Goal: Task Accomplishment & Management: Manage account settings

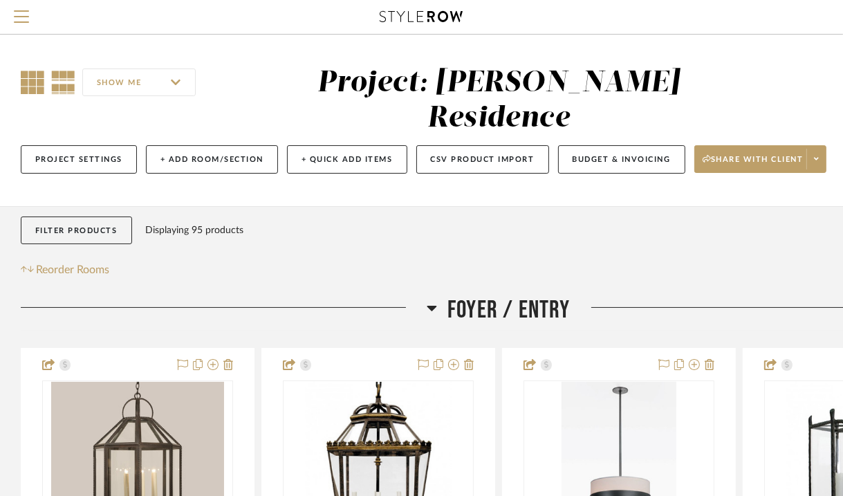
click at [32, 86] on icon at bounding box center [33, 83] width 24 height 24
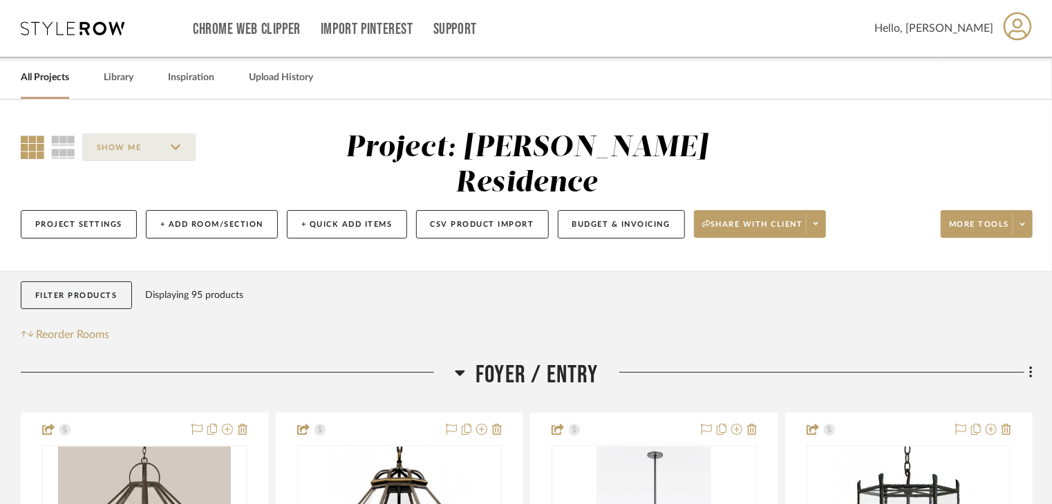
click at [30, 145] on icon at bounding box center [33, 148] width 24 height 24
click at [39, 73] on link "All Projects" at bounding box center [45, 77] width 48 height 19
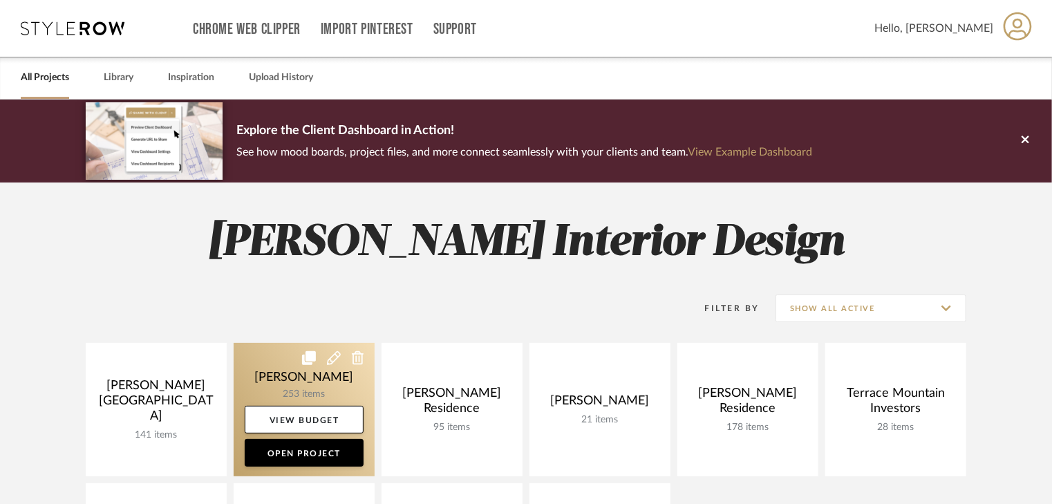
click at [342, 373] on link at bounding box center [304, 409] width 141 height 133
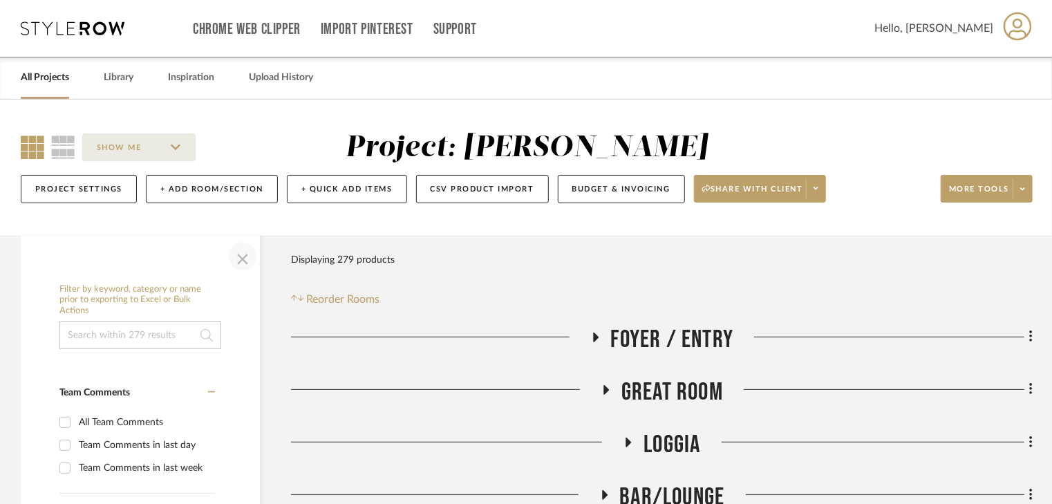
click at [243, 262] on span "button" at bounding box center [242, 256] width 33 height 33
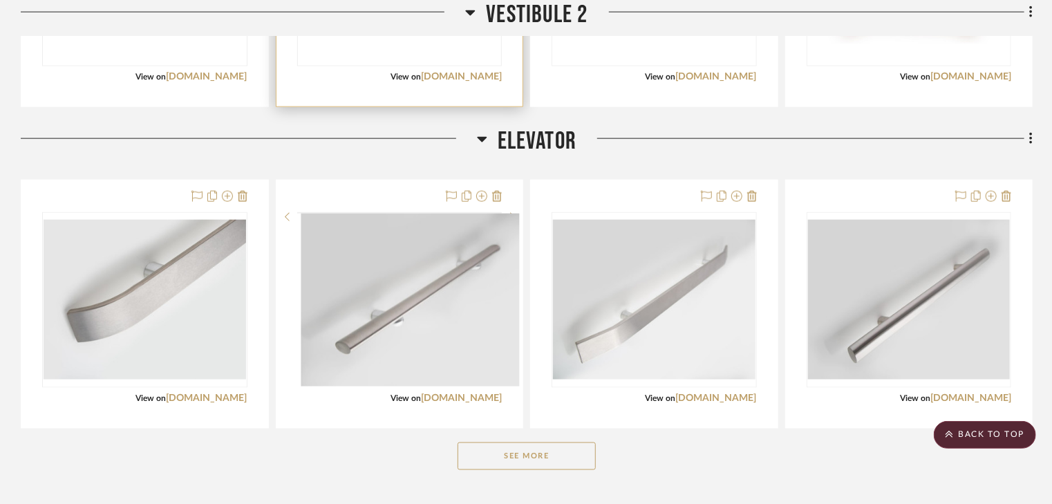
scroll to position [3485, 0]
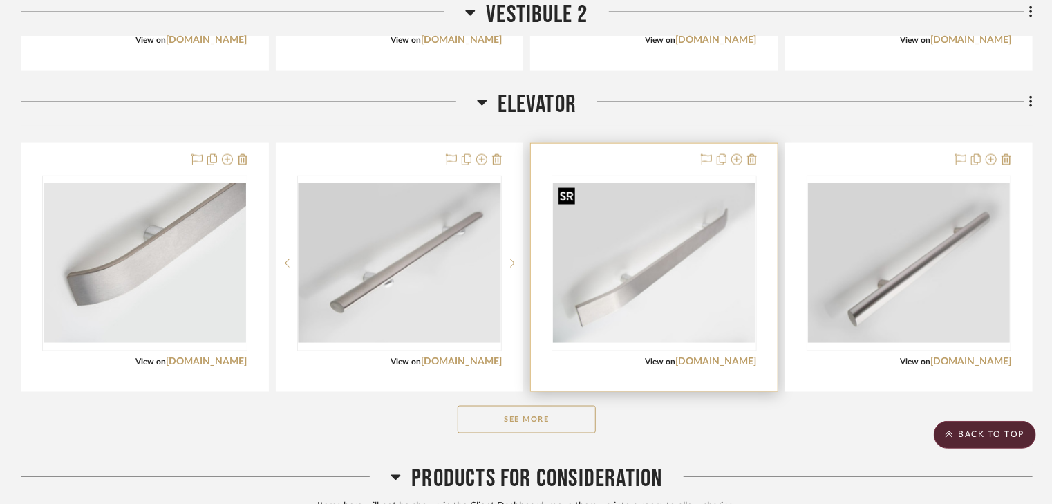
click at [641, 243] on img "0" at bounding box center [654, 263] width 203 height 160
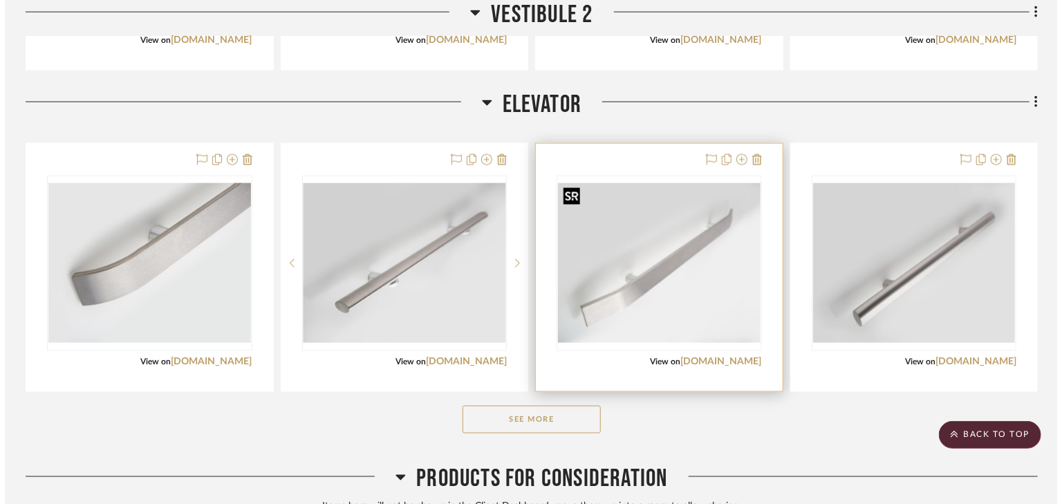
scroll to position [0, 0]
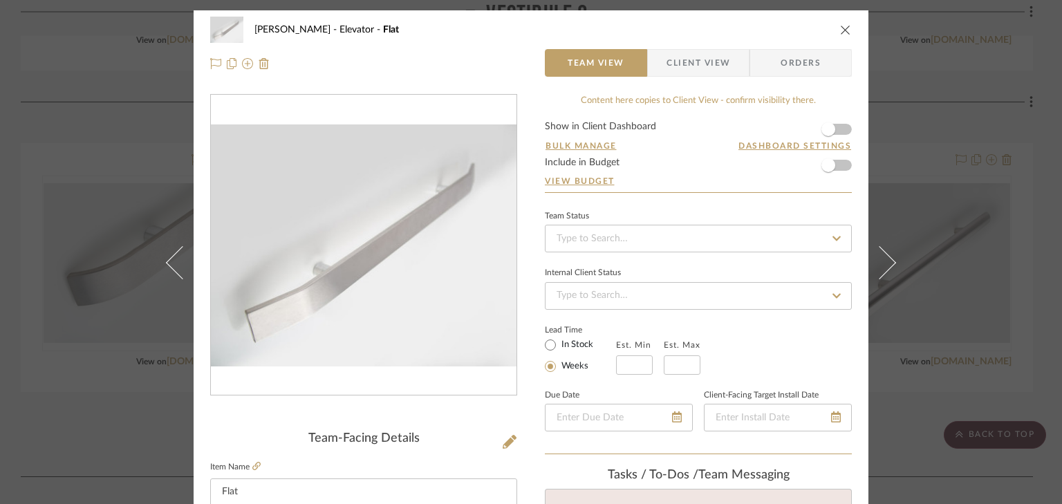
click at [840, 26] on icon "close" at bounding box center [845, 29] width 11 height 11
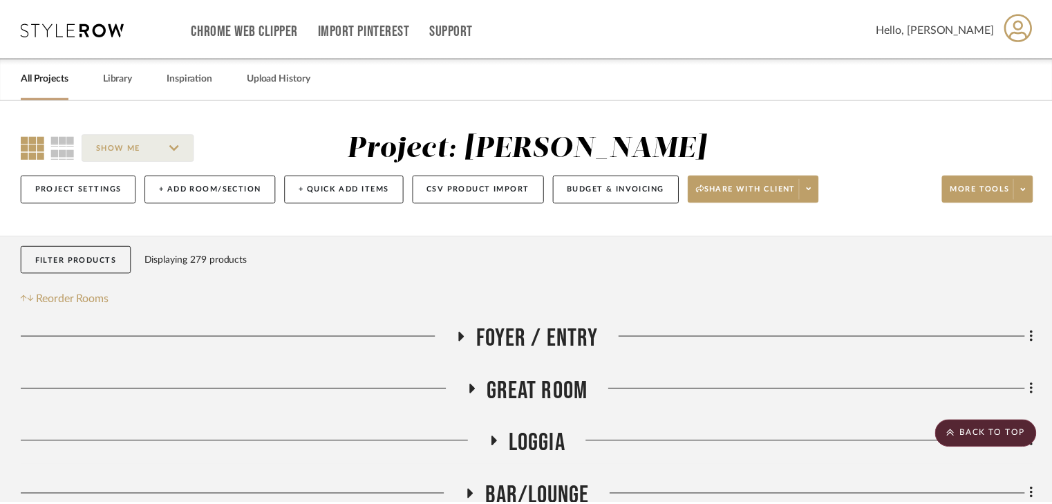
scroll to position [3485, 0]
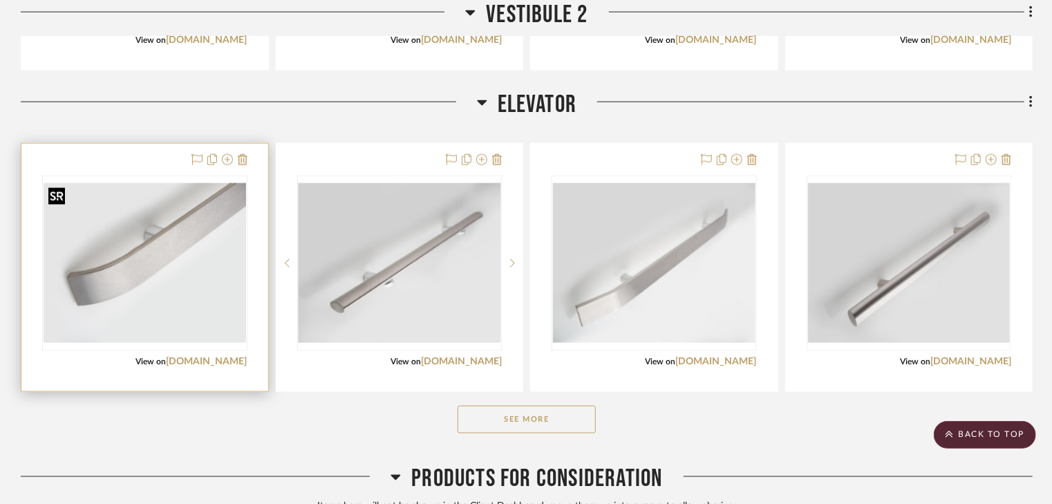
click at [147, 257] on img "0" at bounding box center [145, 263] width 203 height 160
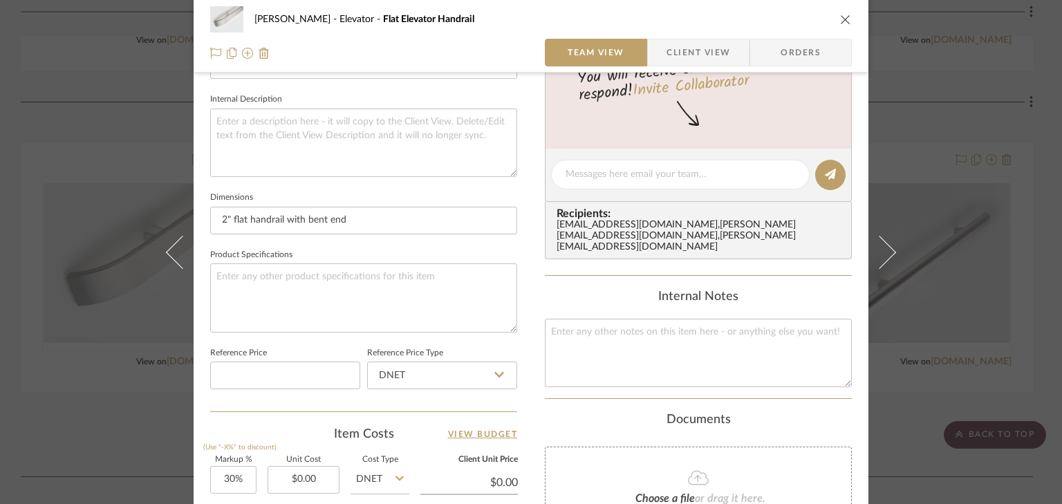
scroll to position [498, 0]
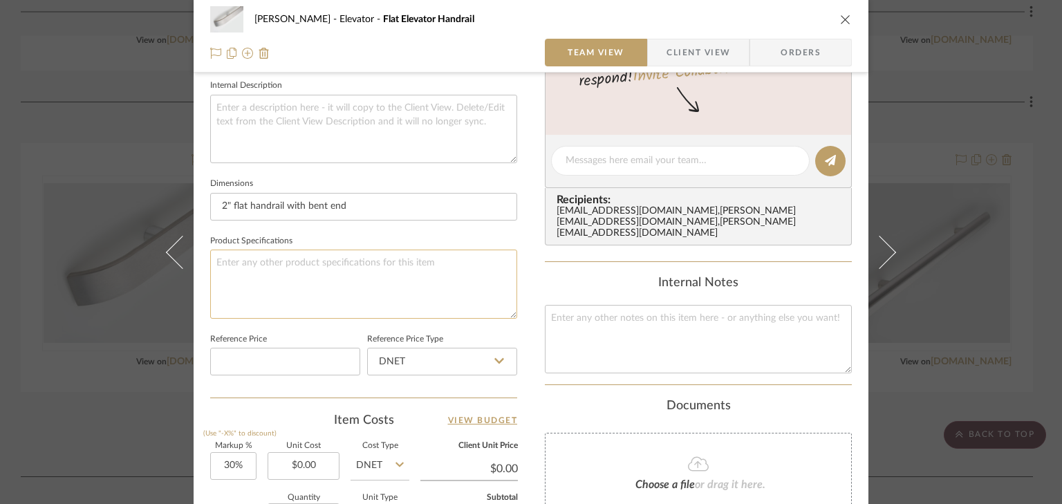
click at [277, 262] on textarea at bounding box center [363, 284] width 307 height 68
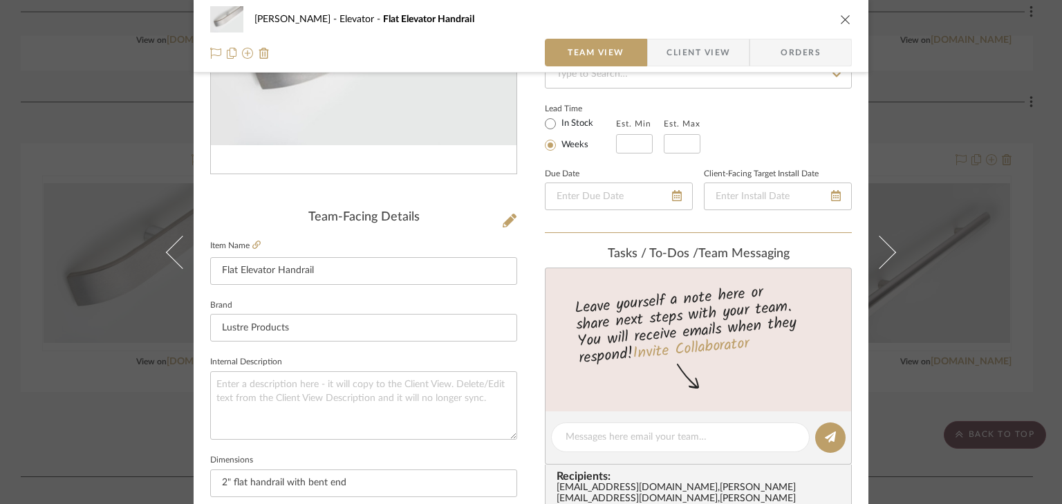
scroll to position [0, 0]
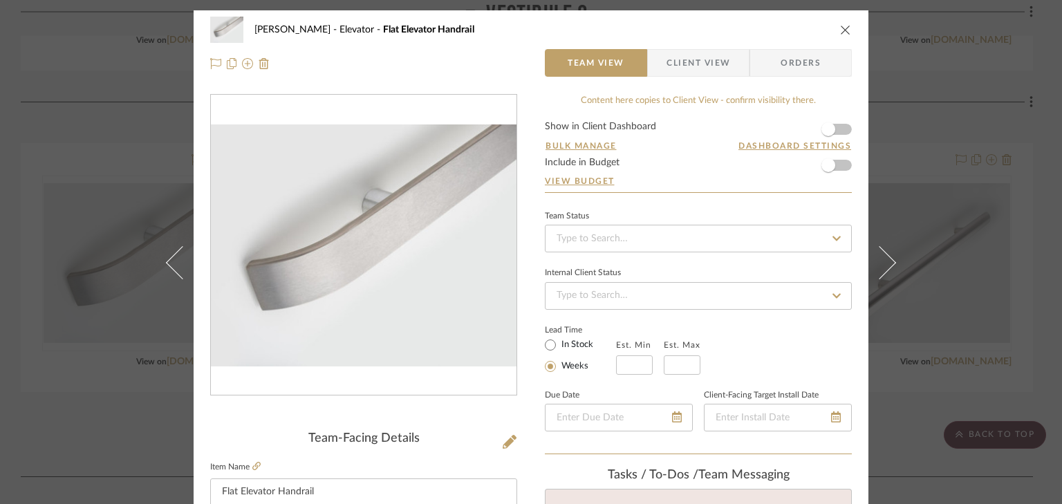
type textarea "Polished #8"
click at [625, 33] on div "[PERSON_NAME] Elevator Flat Elevator Handrail" at bounding box center [541, 30] width 574 height 10
click at [840, 28] on icon "close" at bounding box center [845, 29] width 11 height 11
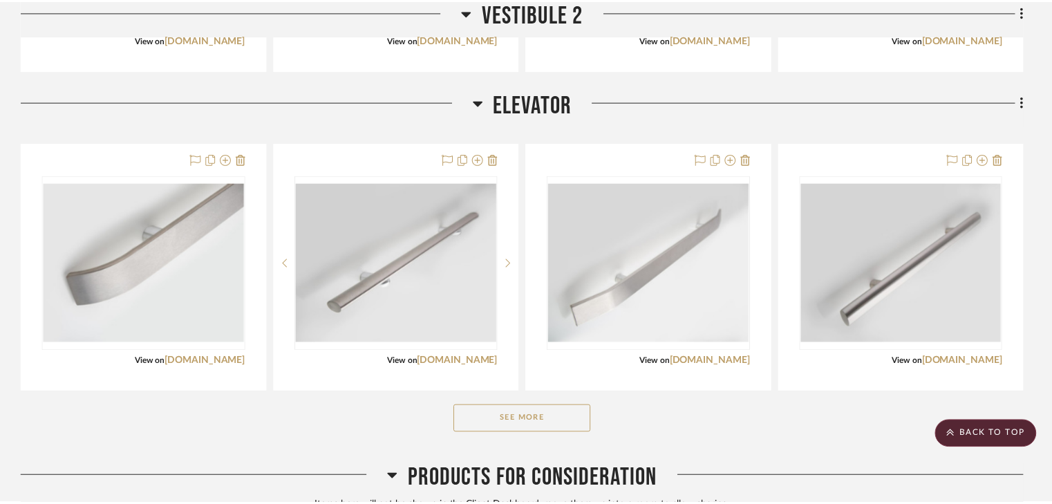
scroll to position [3485, 0]
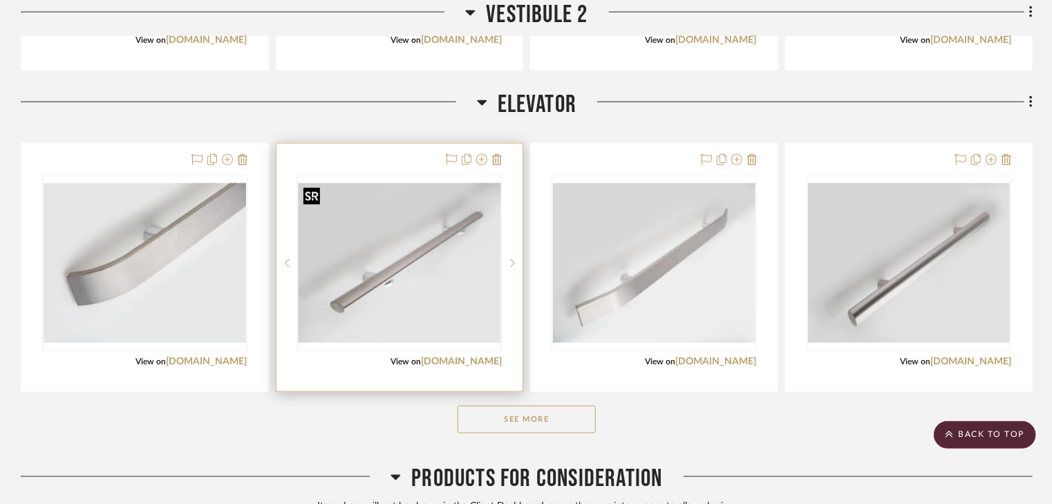
click at [410, 254] on img "0" at bounding box center [400, 263] width 203 height 160
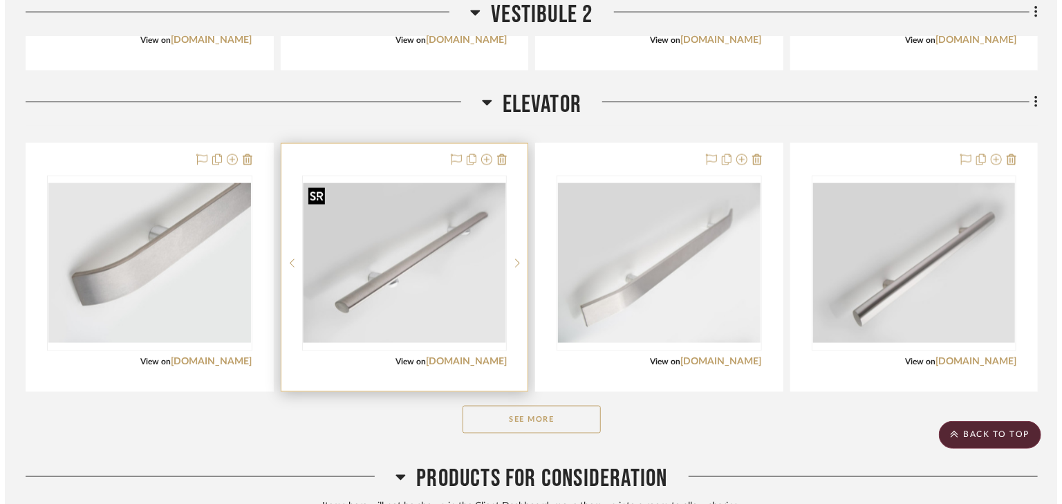
scroll to position [0, 0]
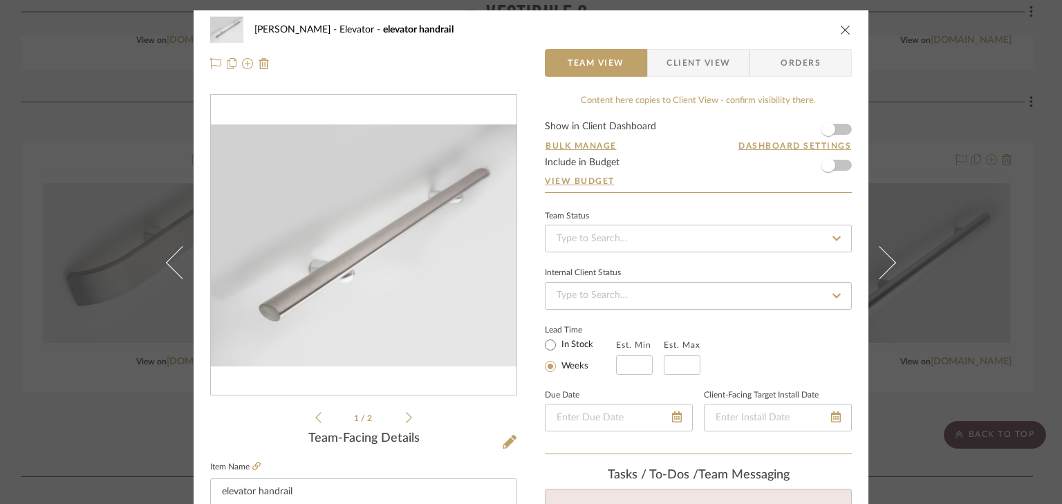
click at [406, 415] on icon at bounding box center [409, 417] width 6 height 12
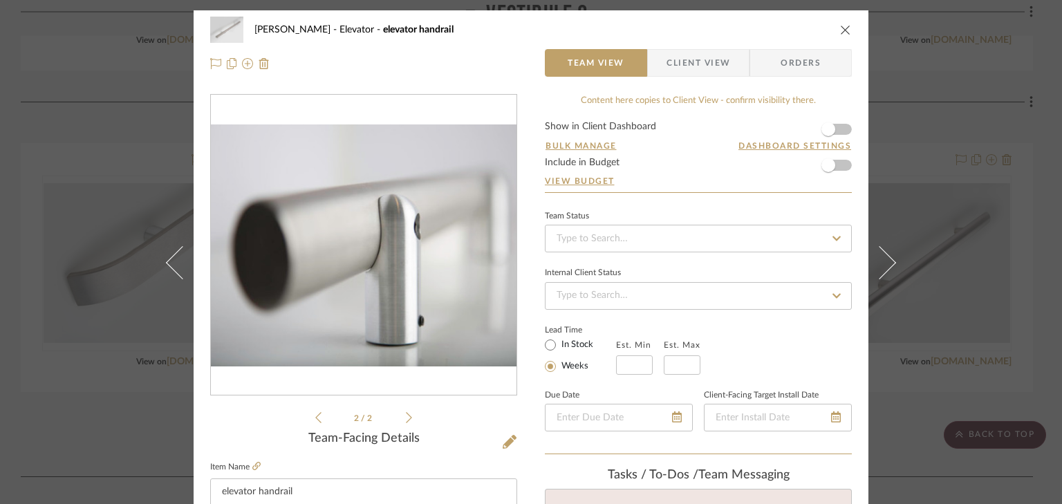
click at [322, 420] on li "2 / 2" at bounding box center [364, 417] width 84 height 17
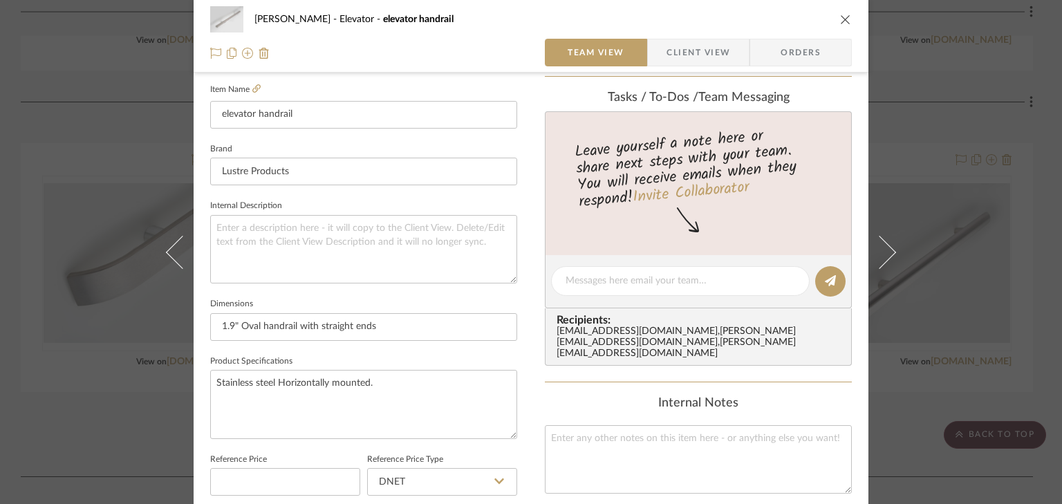
scroll to position [387, 0]
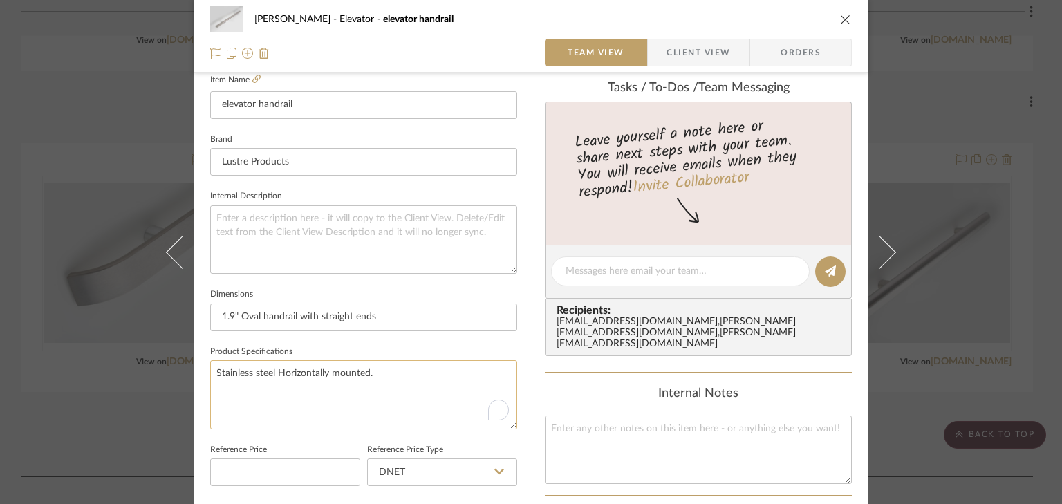
click at [214, 371] on textarea "Stainless steel Horizontally mounted." at bounding box center [363, 394] width 307 height 68
click at [348, 388] on span "horizontally" at bounding box center [366, 393] width 62 height 12
type textarea "Polished #8 Stainless steel, horizontally mounted."
click at [748, 27] on div "[PERSON_NAME] Elevator elevator handrail" at bounding box center [531, 20] width 642 height 28
click at [840, 15] on icon "close" at bounding box center [845, 19] width 11 height 11
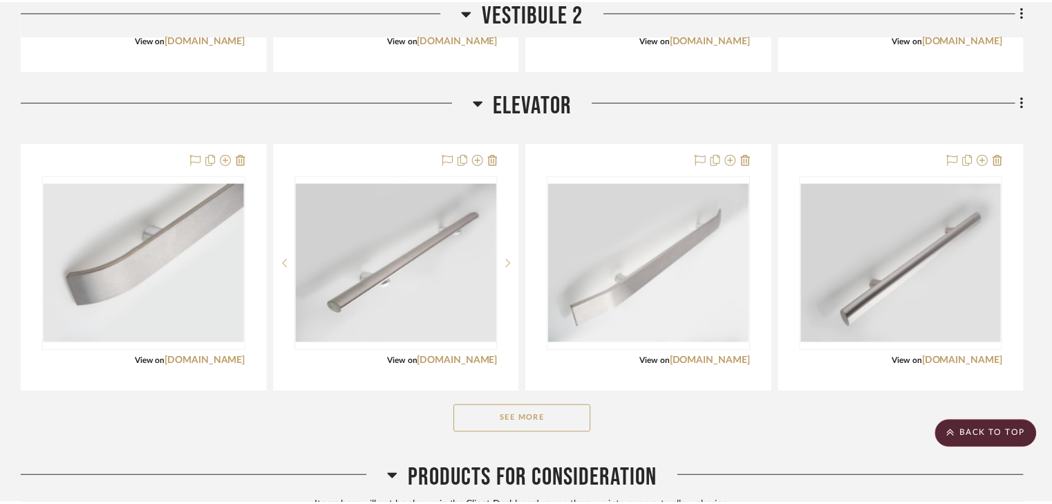
scroll to position [3485, 0]
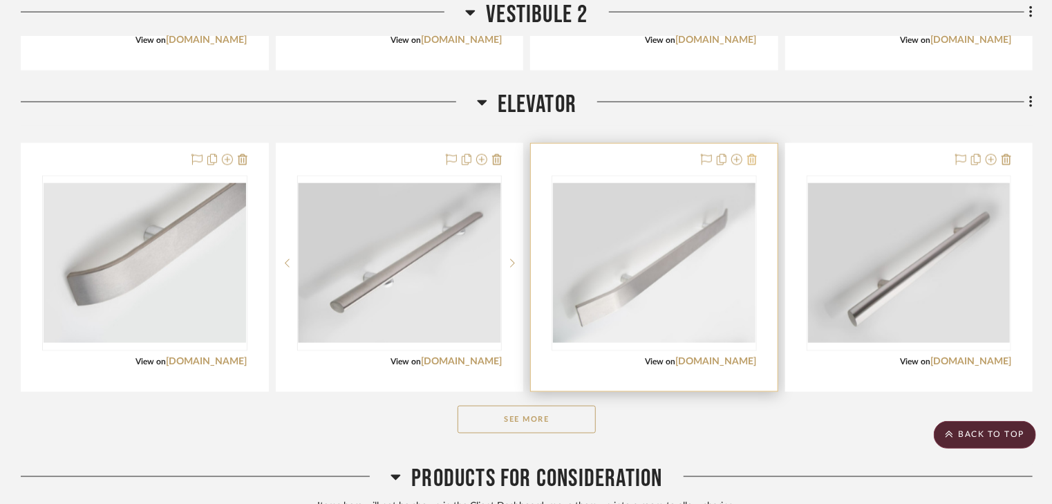
click at [752, 156] on icon at bounding box center [752, 159] width 10 height 11
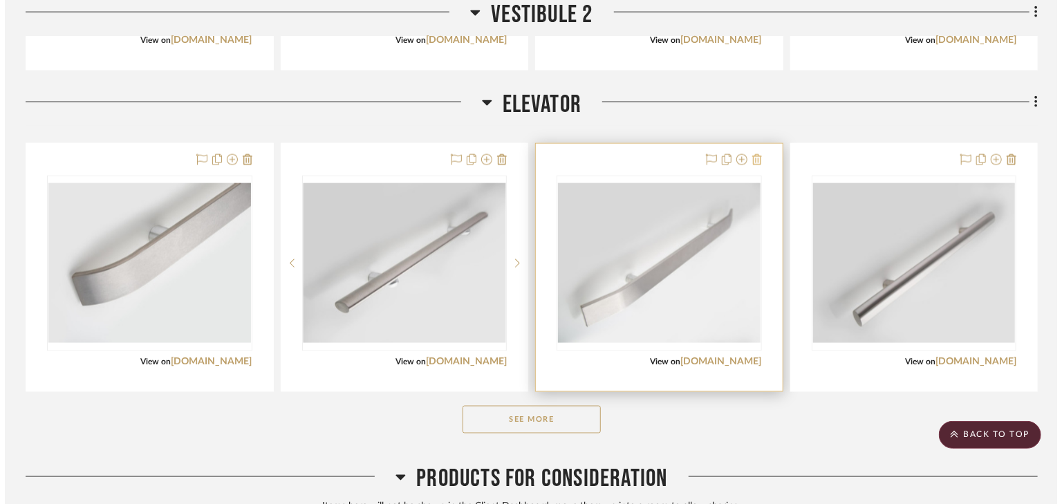
scroll to position [0, 0]
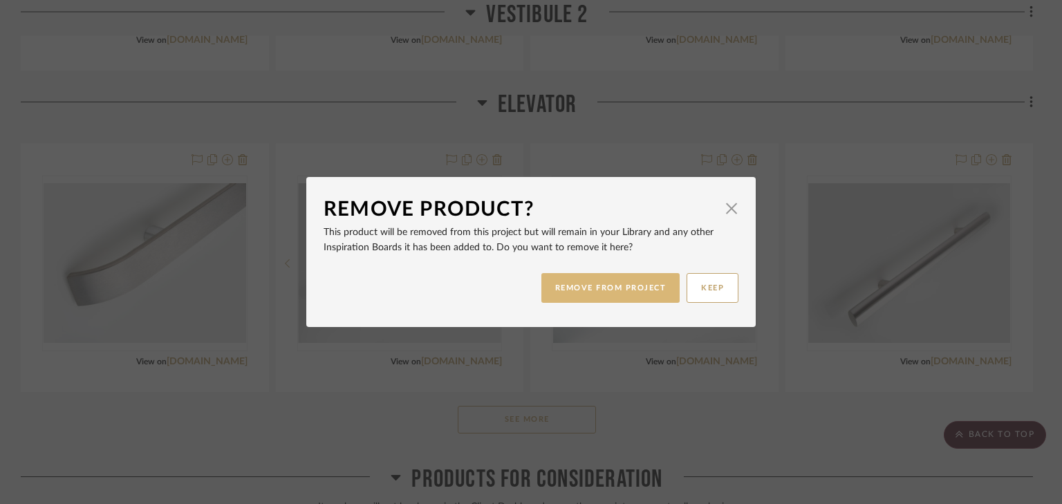
click at [616, 288] on button "REMOVE FROM PROJECT" at bounding box center [610, 288] width 139 height 30
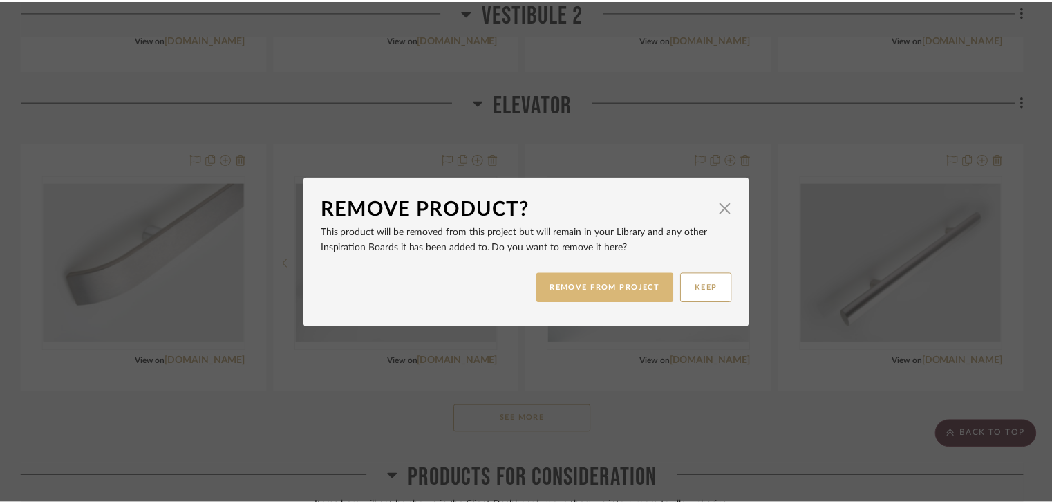
scroll to position [3485, 0]
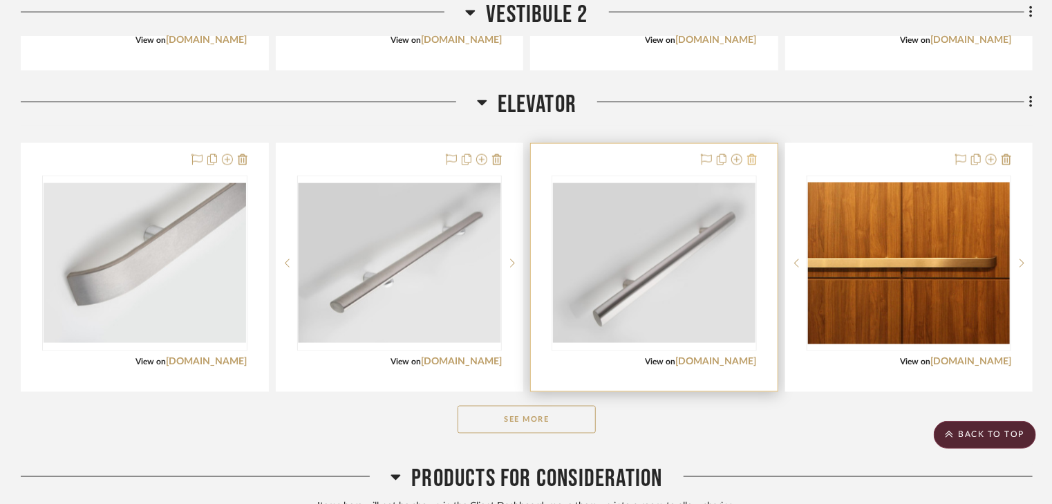
click at [750, 160] on icon at bounding box center [752, 159] width 10 height 11
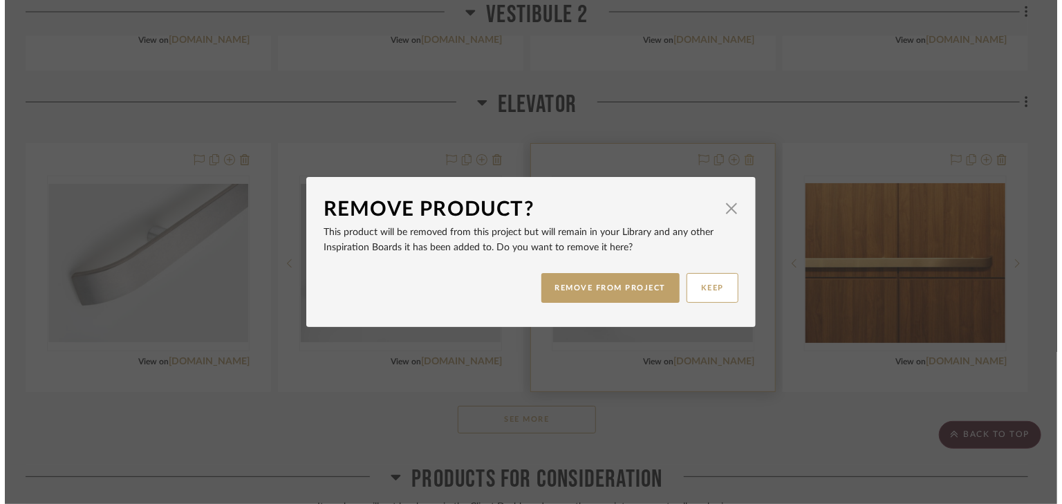
scroll to position [0, 0]
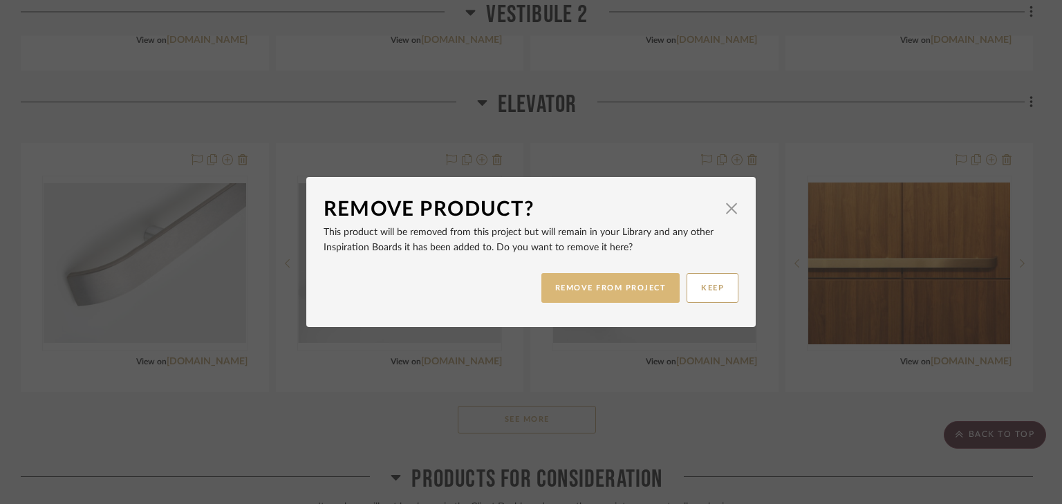
click at [608, 288] on button "REMOVE FROM PROJECT" at bounding box center [610, 288] width 139 height 30
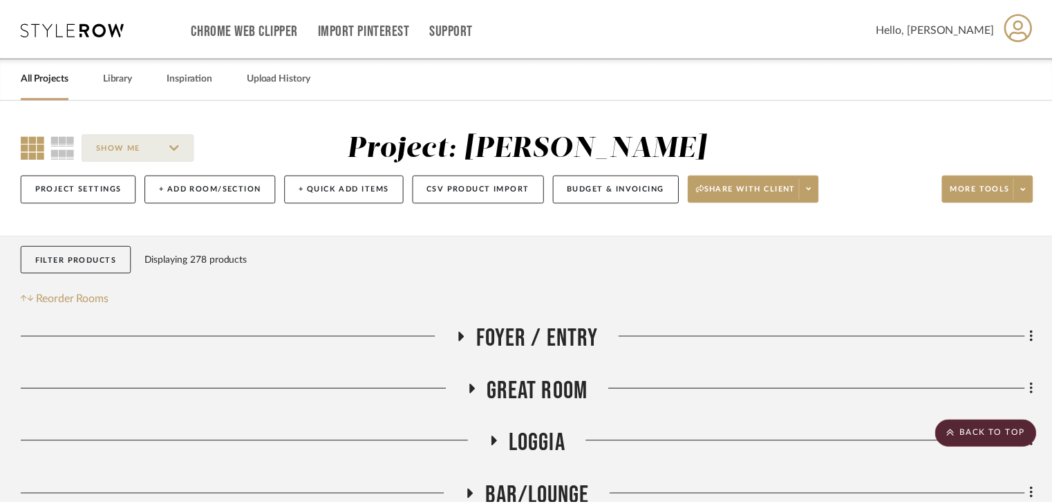
scroll to position [3485, 0]
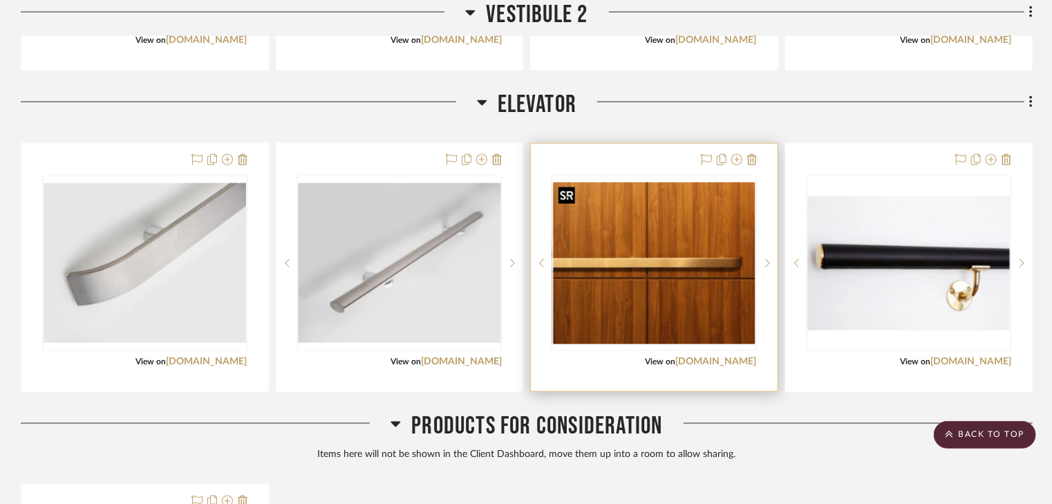
click at [700, 277] on img "0" at bounding box center [654, 264] width 203 height 162
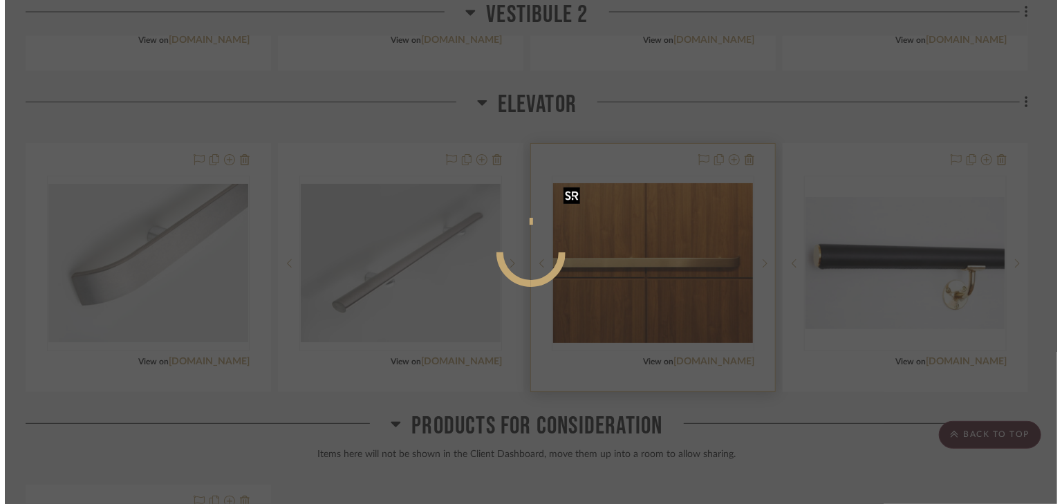
scroll to position [0, 0]
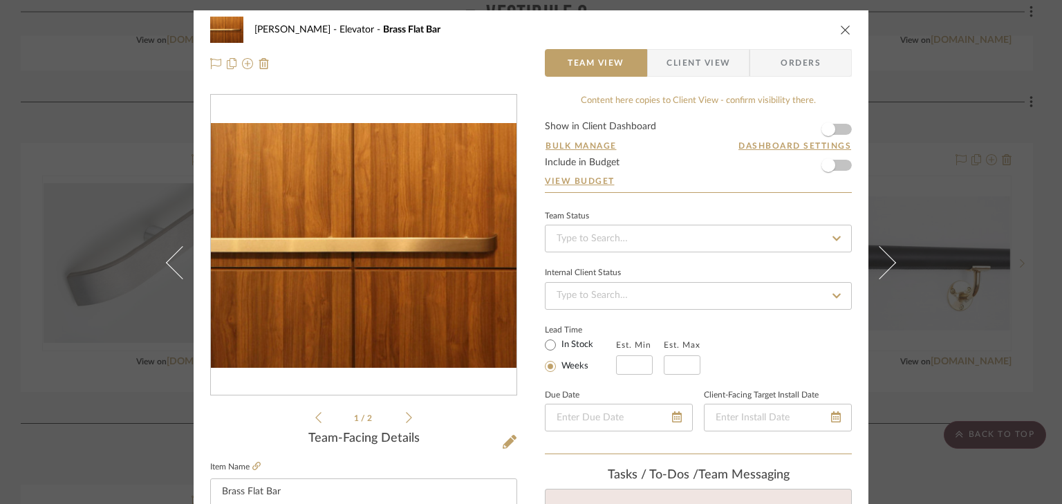
click at [406, 419] on icon at bounding box center [409, 417] width 6 height 12
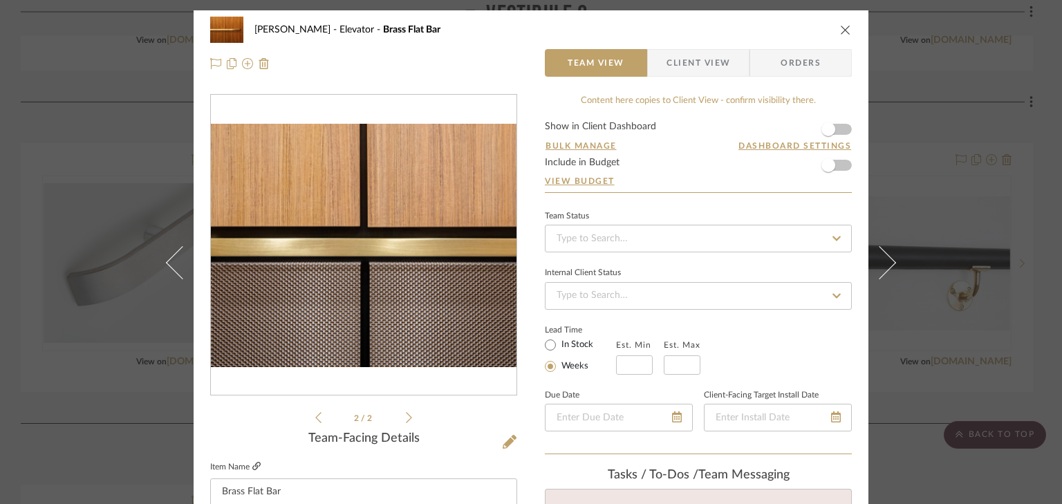
click at [252, 463] on icon at bounding box center [256, 466] width 8 height 8
